Goal: Task Accomplishment & Management: Manage account settings

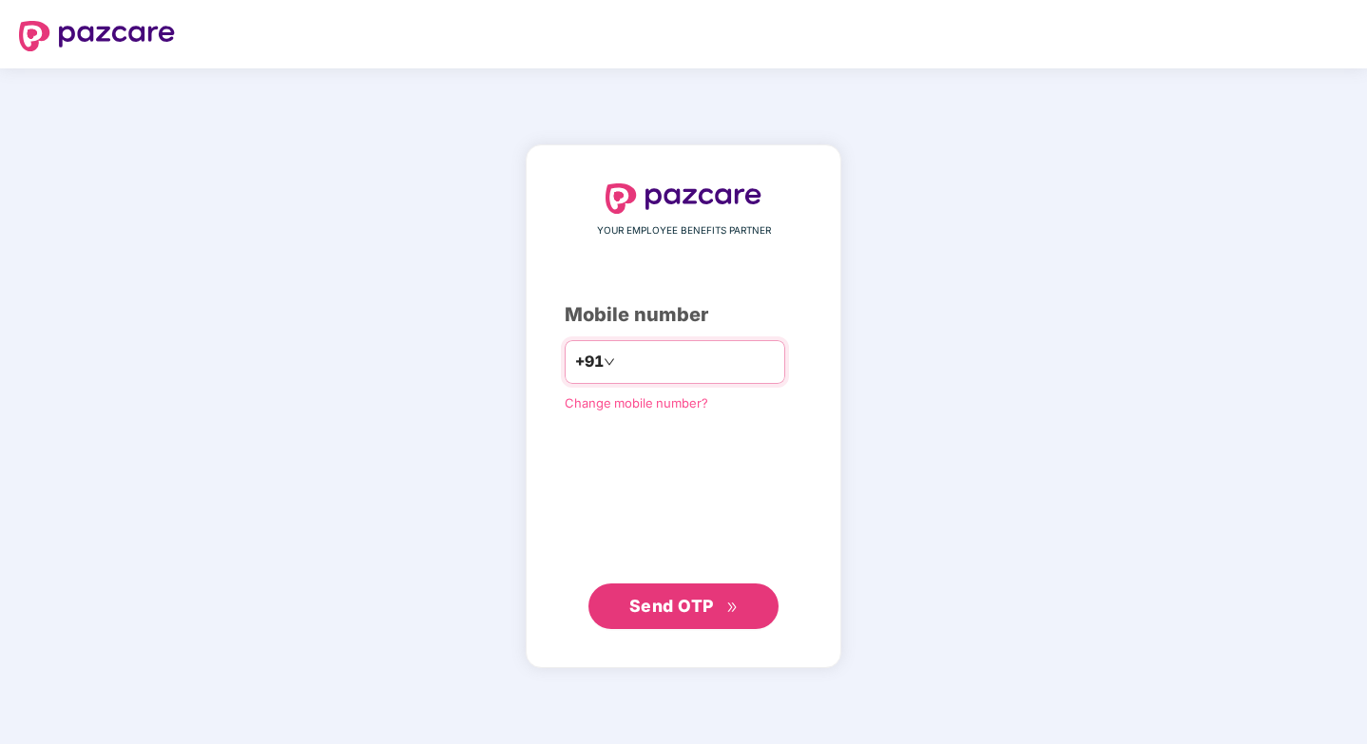
click at [673, 373] on input "number" at bounding box center [697, 362] width 156 height 30
type input "**********"
click at [669, 612] on span "Send OTP" at bounding box center [671, 606] width 85 height 20
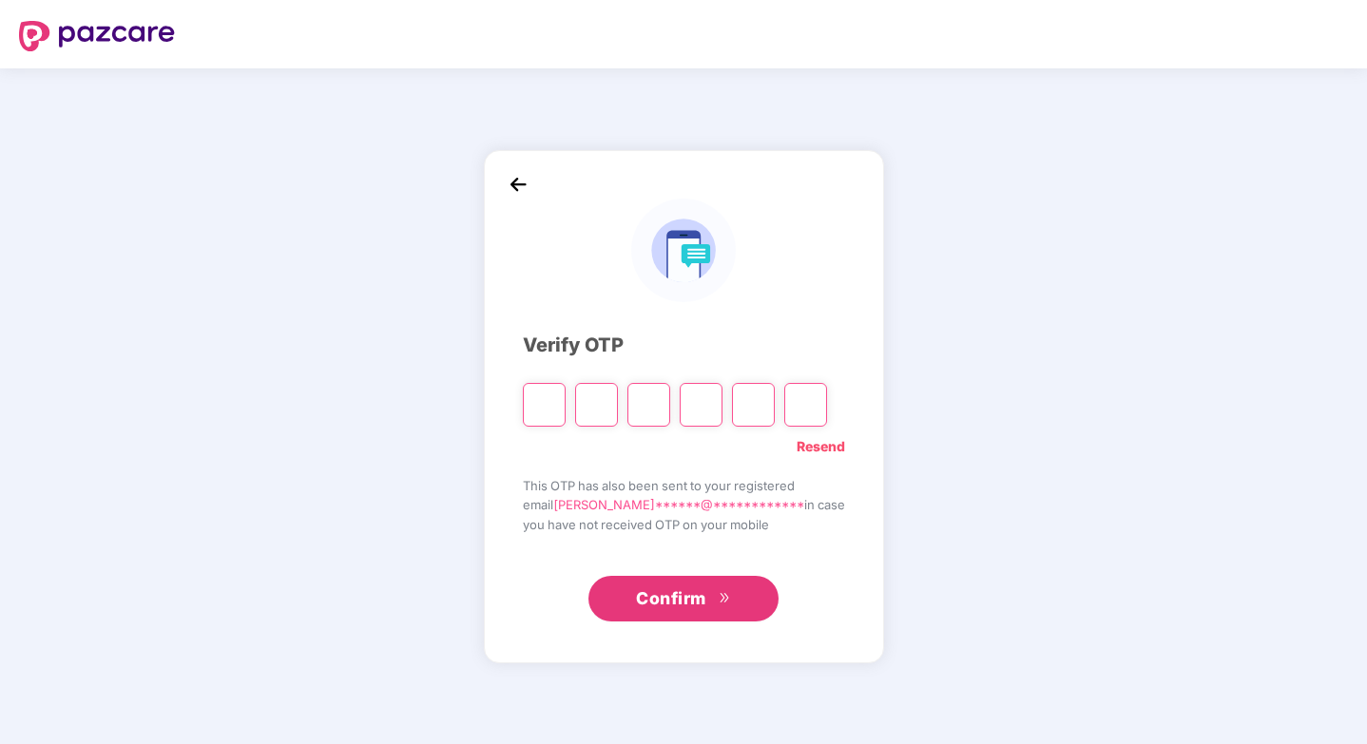
click at [566, 410] on input "Please enter verification code. Digit 1" at bounding box center [544, 405] width 43 height 44
type input "*"
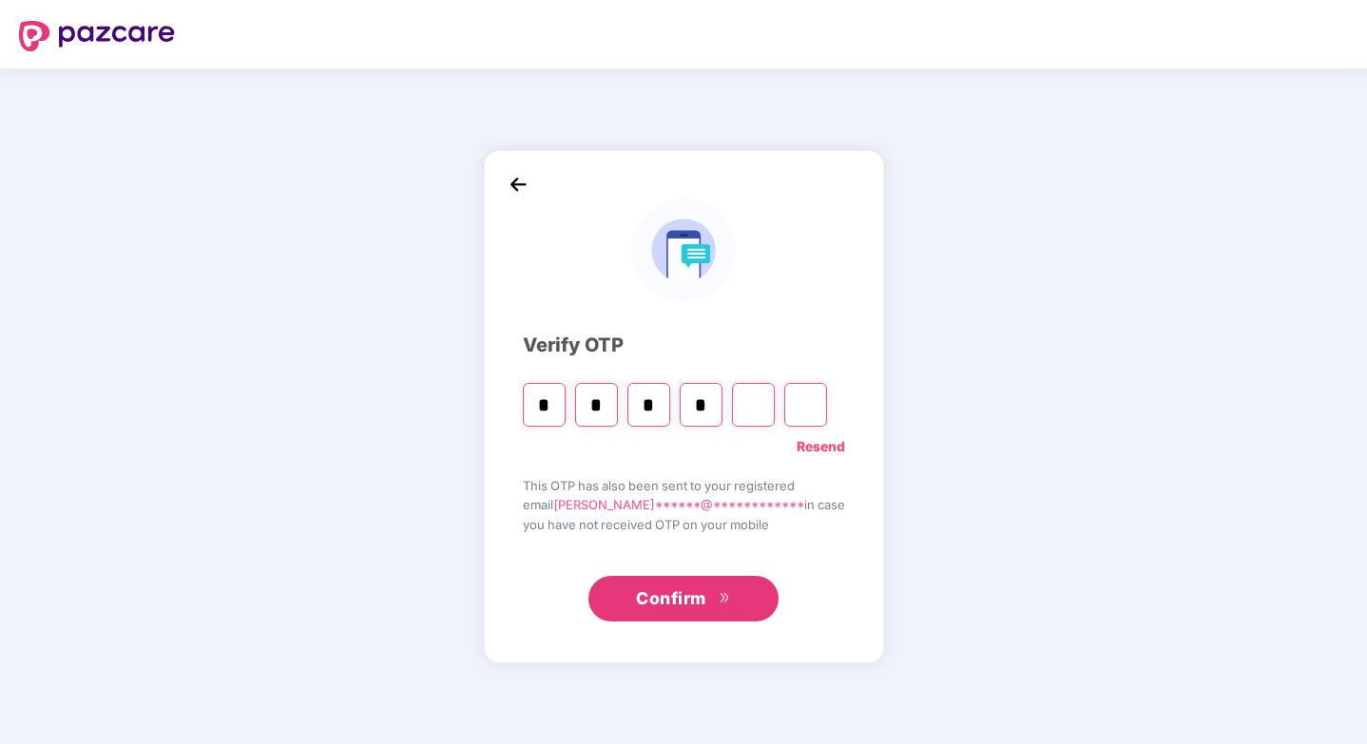
type input "*"
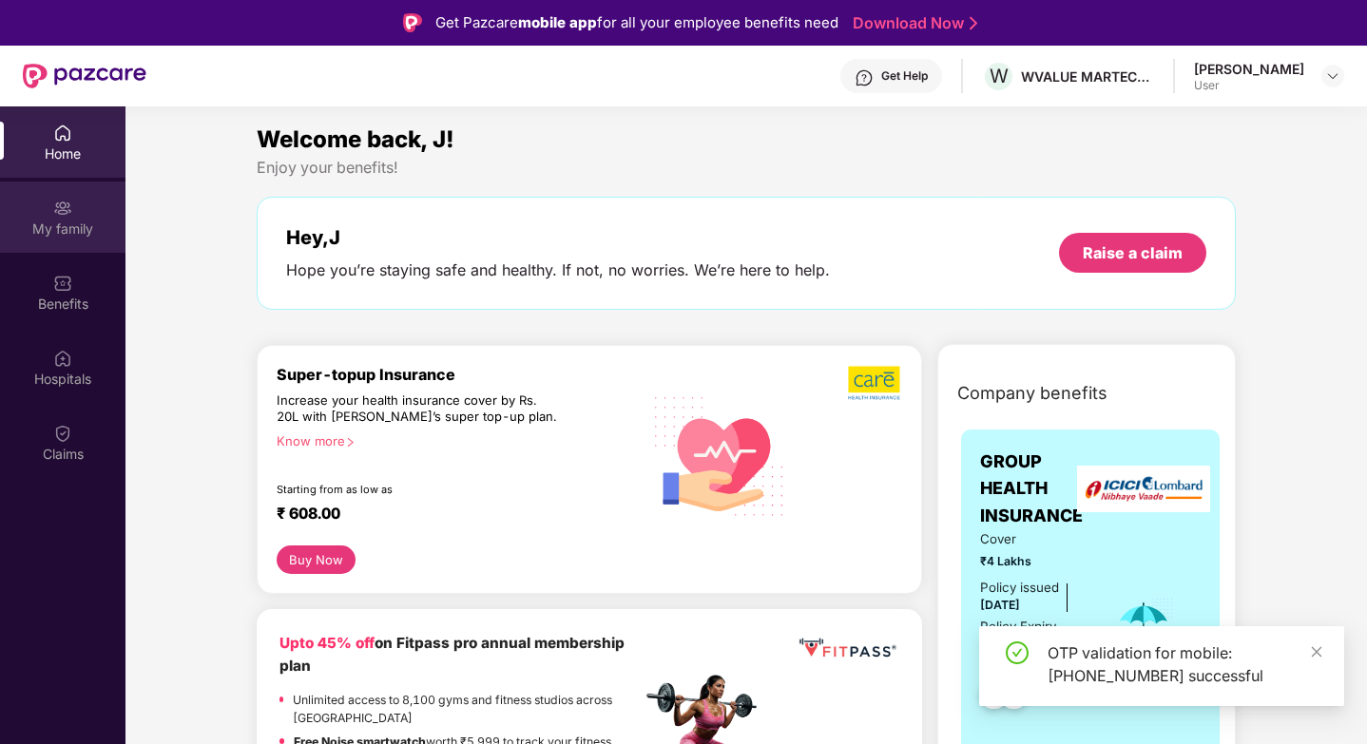
click at [79, 202] on div "My family" at bounding box center [62, 217] width 125 height 71
